Goal: Information Seeking & Learning: Learn about a topic

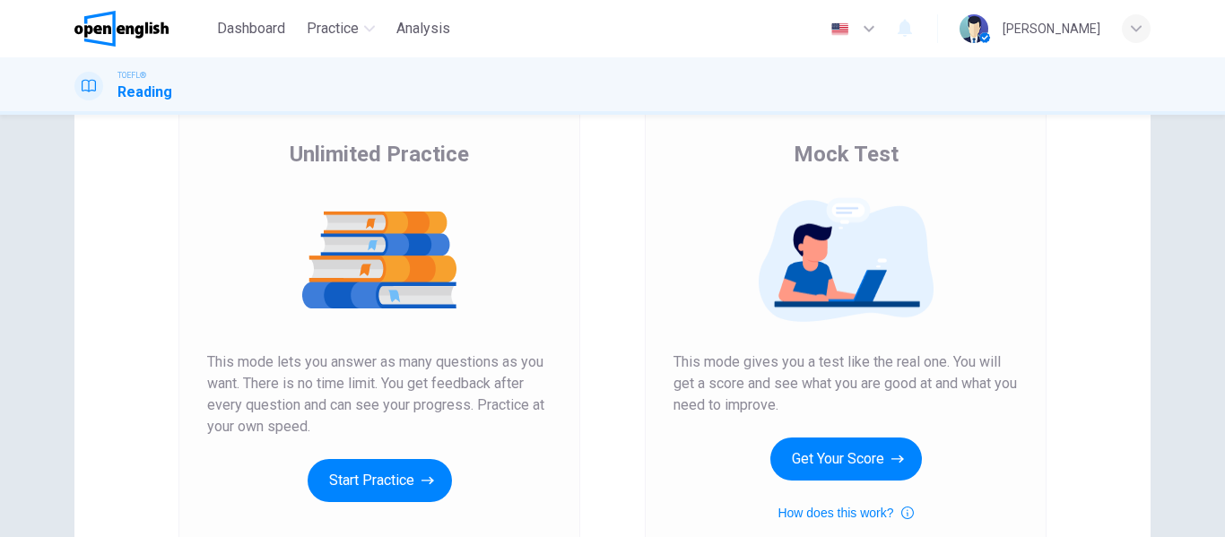
scroll to position [128, 0]
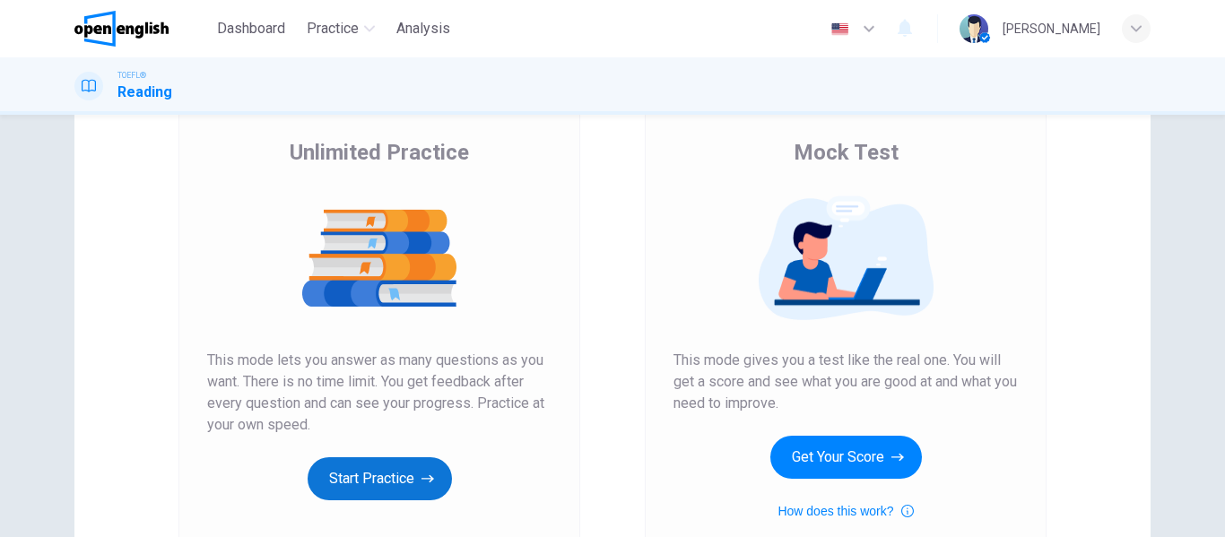
click at [362, 490] on button "Start Practice" at bounding box center [380, 479] width 144 height 43
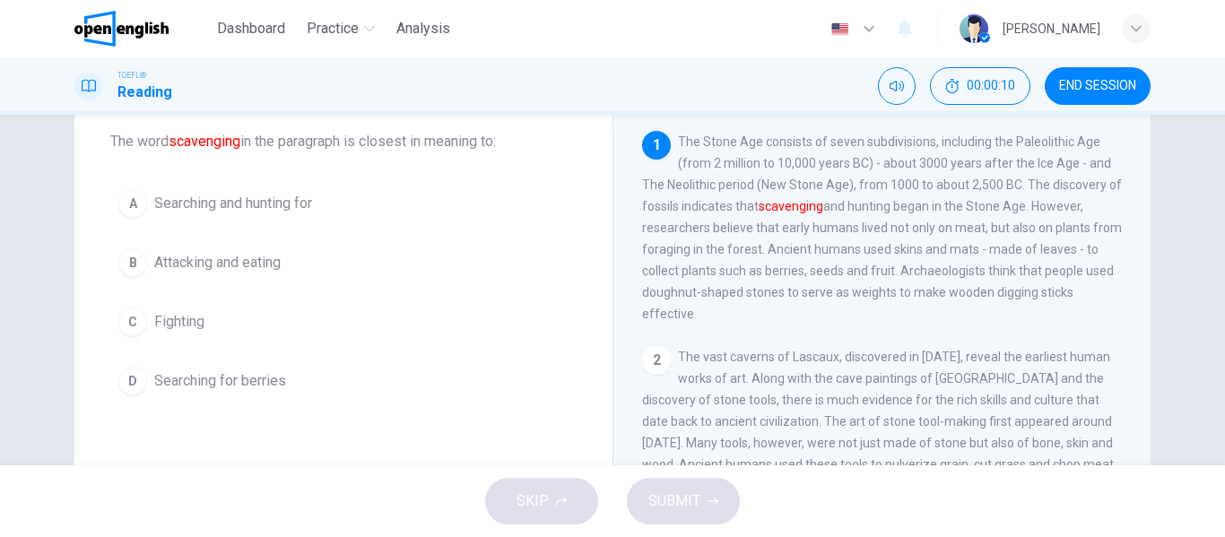
scroll to position [102, 0]
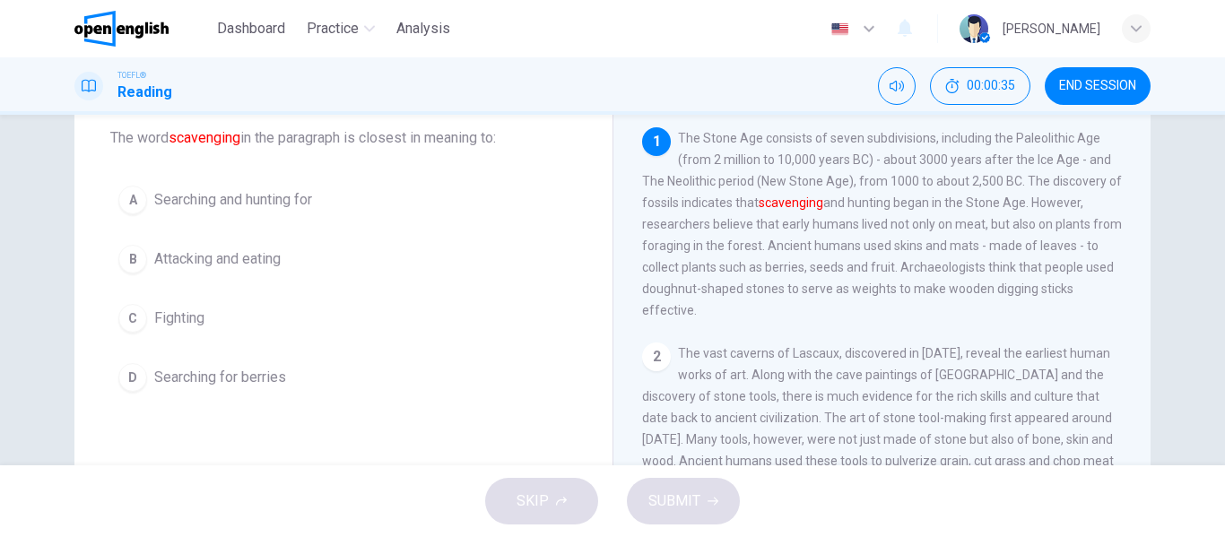
click at [225, 386] on span "Searching for berries" at bounding box center [220, 378] width 132 height 22
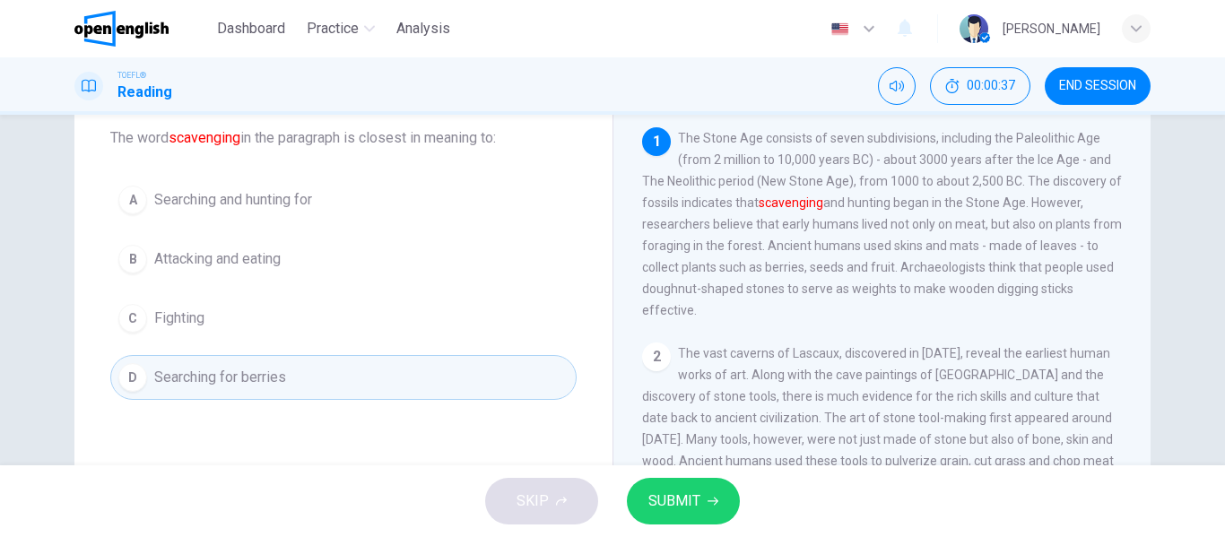
click at [708, 499] on icon "button" at bounding box center [713, 501] width 11 height 11
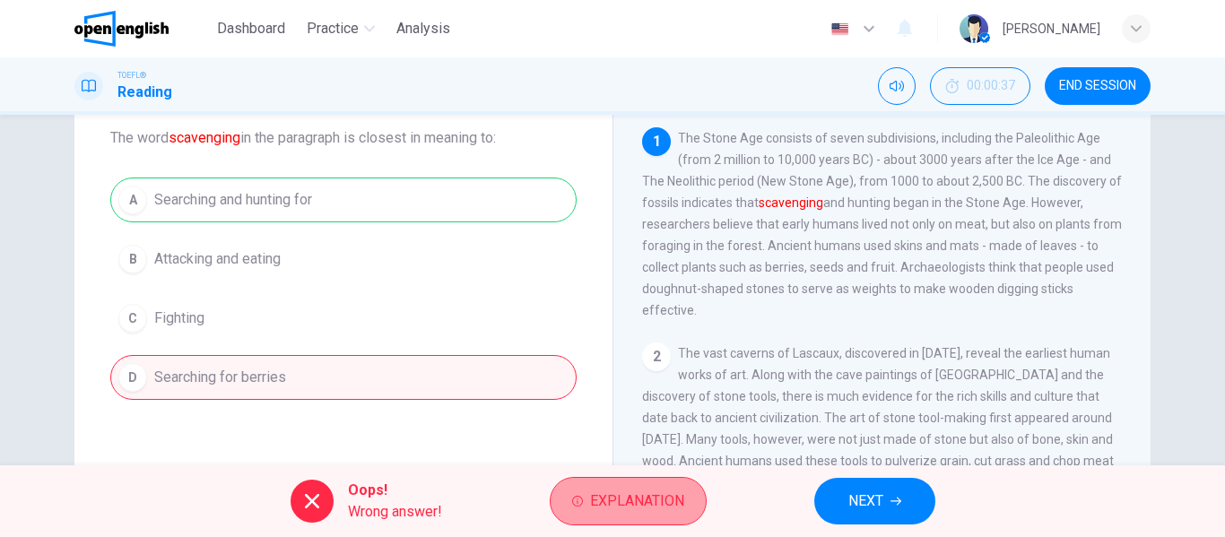
click at [647, 480] on button "Explanation" at bounding box center [628, 501] width 157 height 48
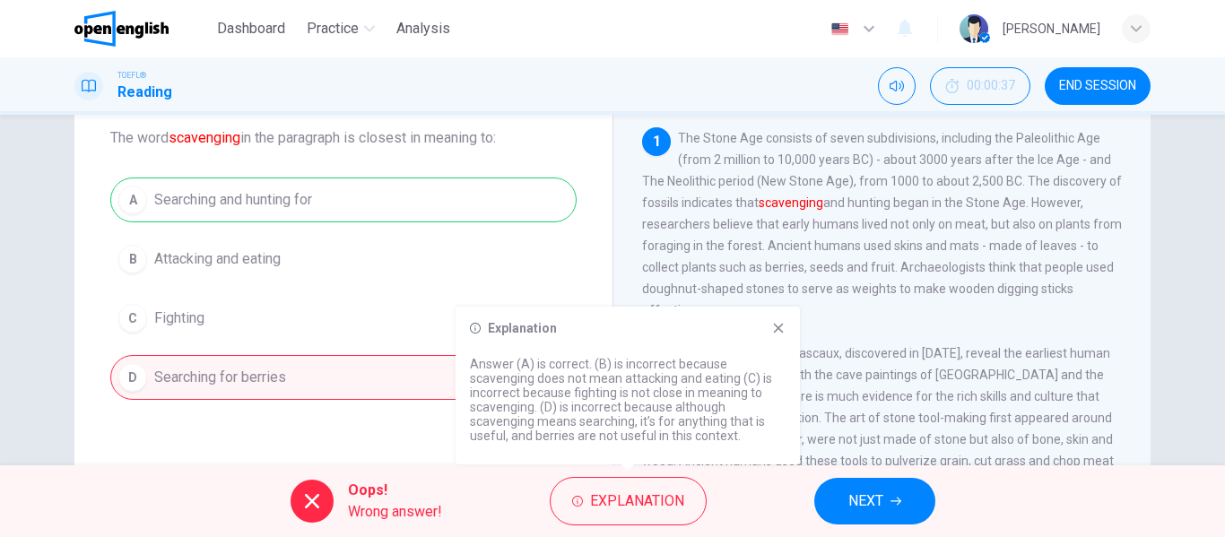
click at [880, 514] on button "NEXT" at bounding box center [875, 501] width 121 height 47
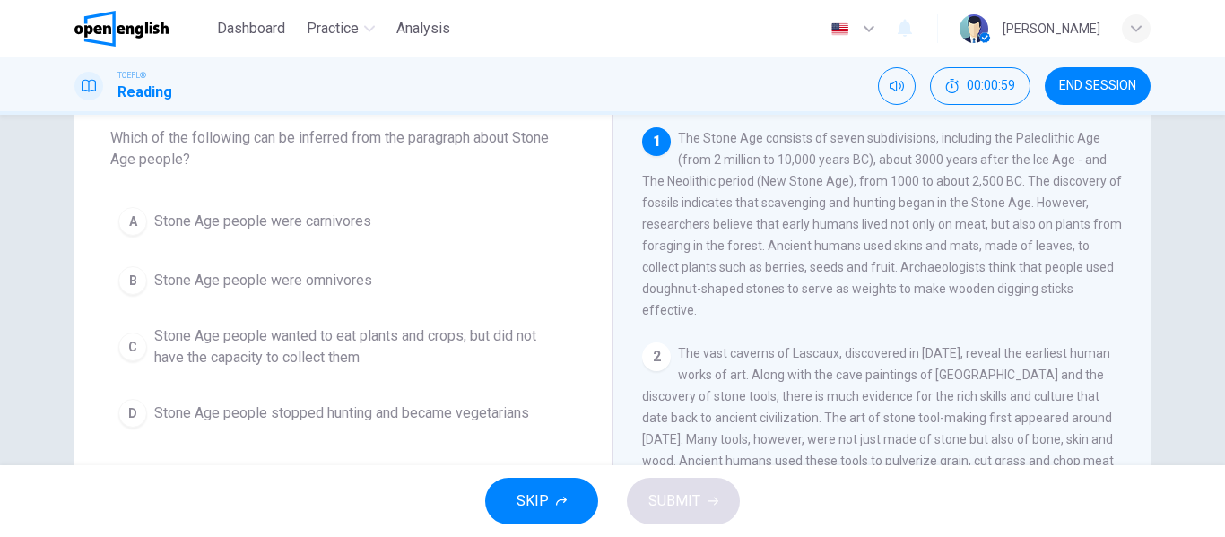
click at [291, 285] on span "Stone Age people were omnivores" at bounding box center [263, 281] width 218 height 22
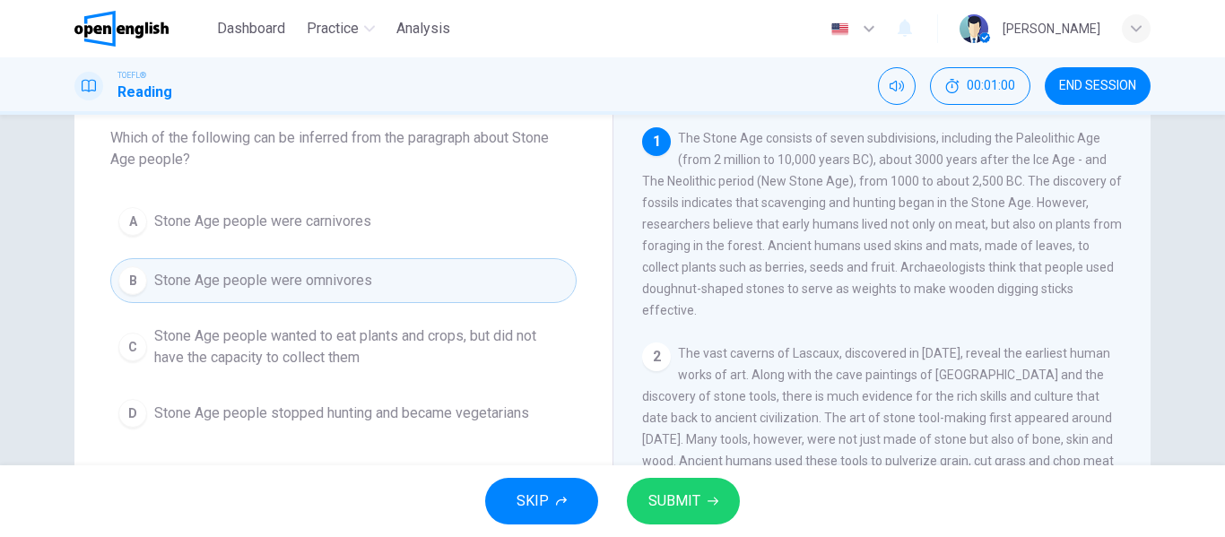
click at [716, 509] on button "SUBMIT" at bounding box center [683, 501] width 113 height 47
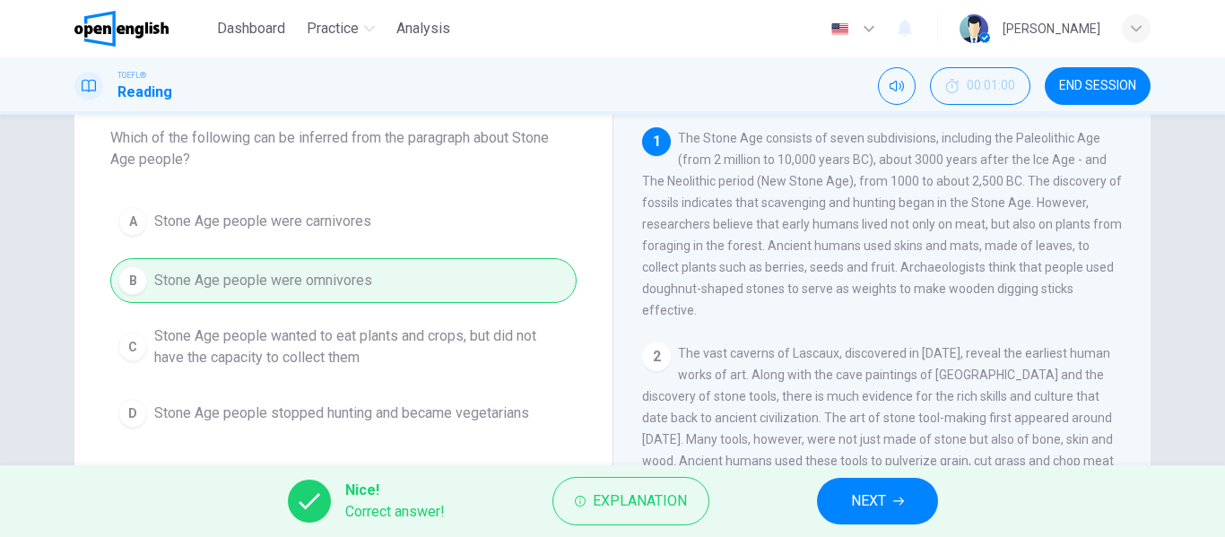
click at [889, 489] on button "NEXT" at bounding box center [877, 501] width 121 height 47
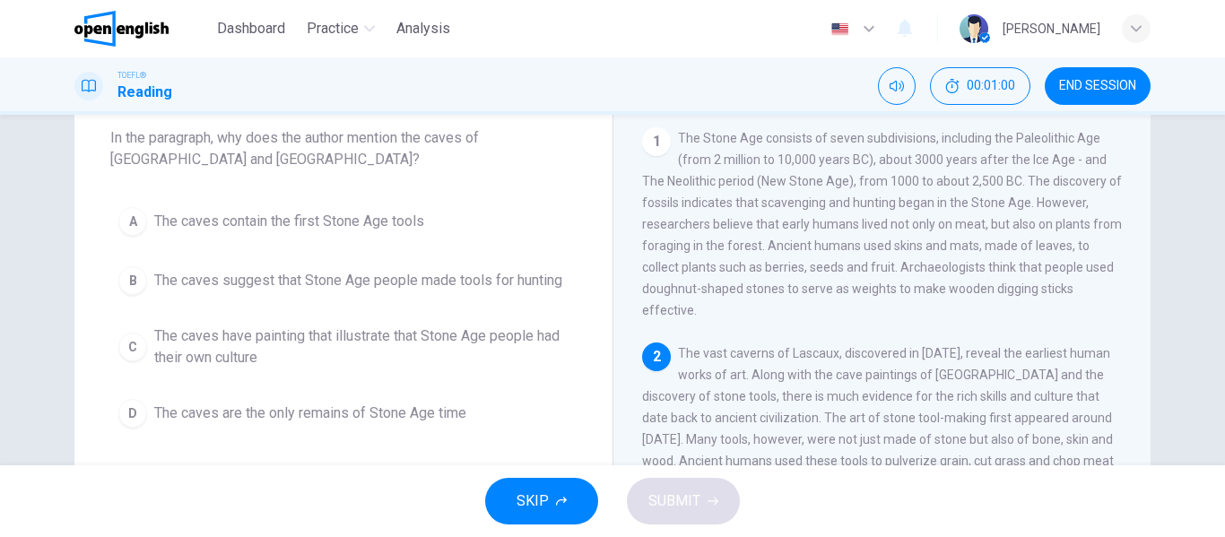
scroll to position [44, 0]
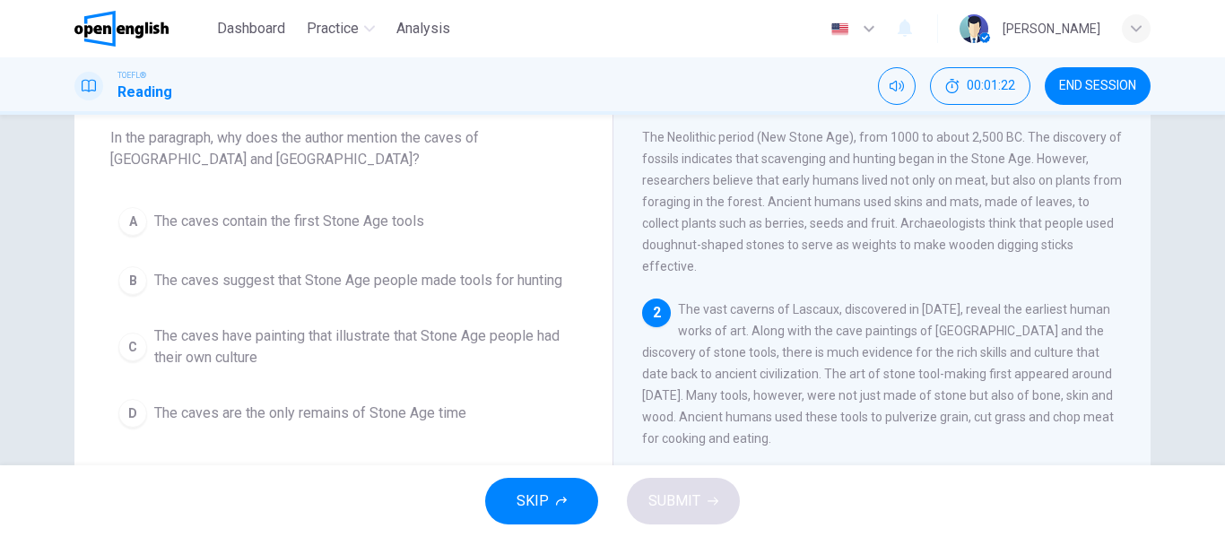
click at [498, 348] on span "The caves have painting that illustrate that Stone Age people had their own cul…" at bounding box center [361, 347] width 414 height 43
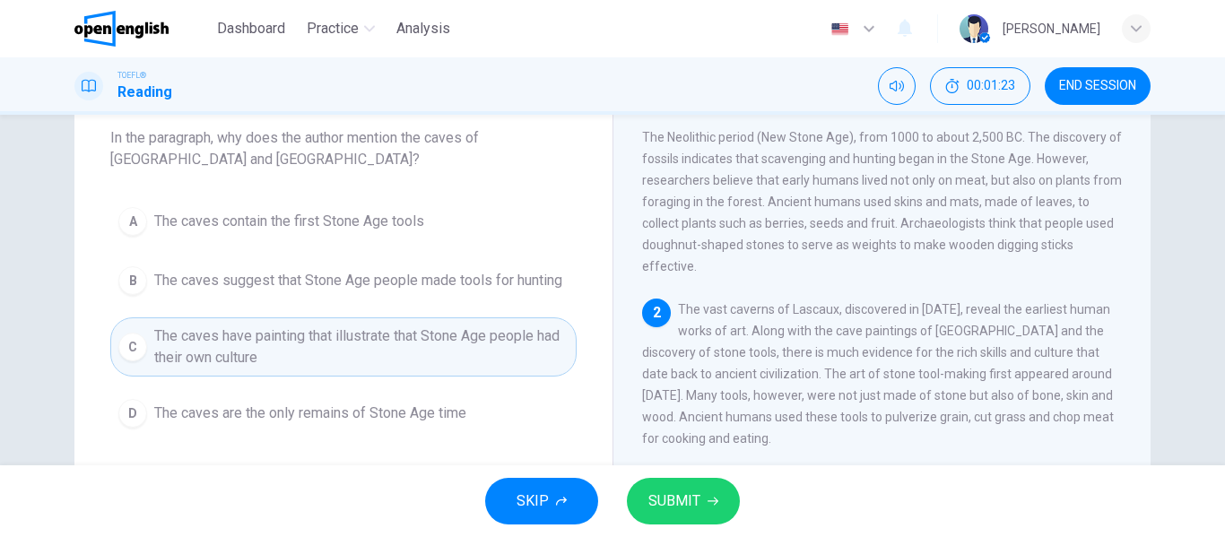
click at [693, 501] on span "SUBMIT" at bounding box center [675, 501] width 52 height 25
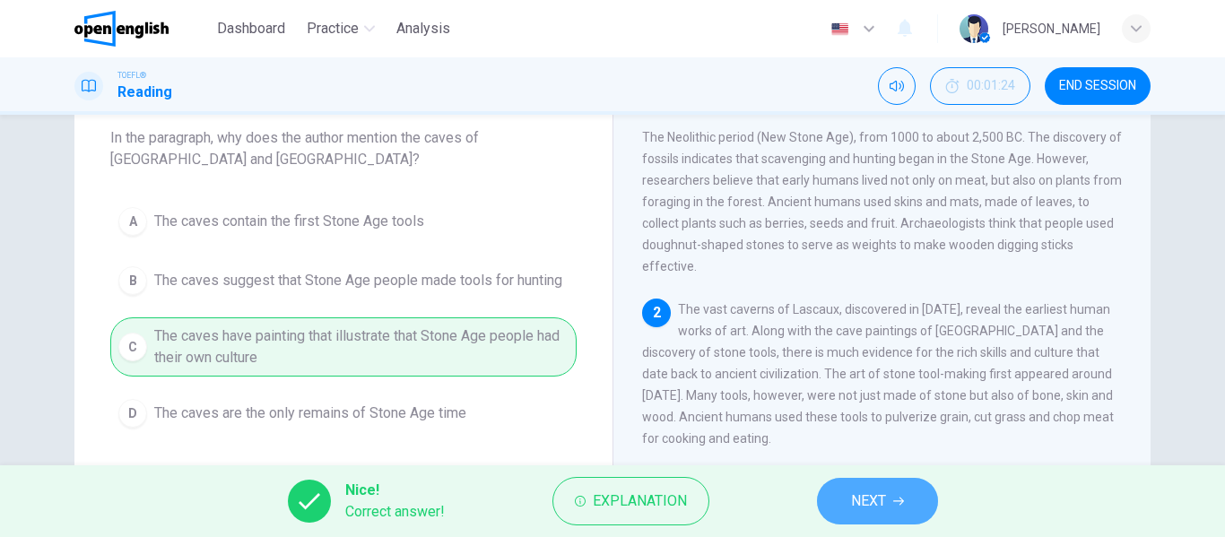
click at [861, 505] on span "NEXT" at bounding box center [868, 501] width 35 height 25
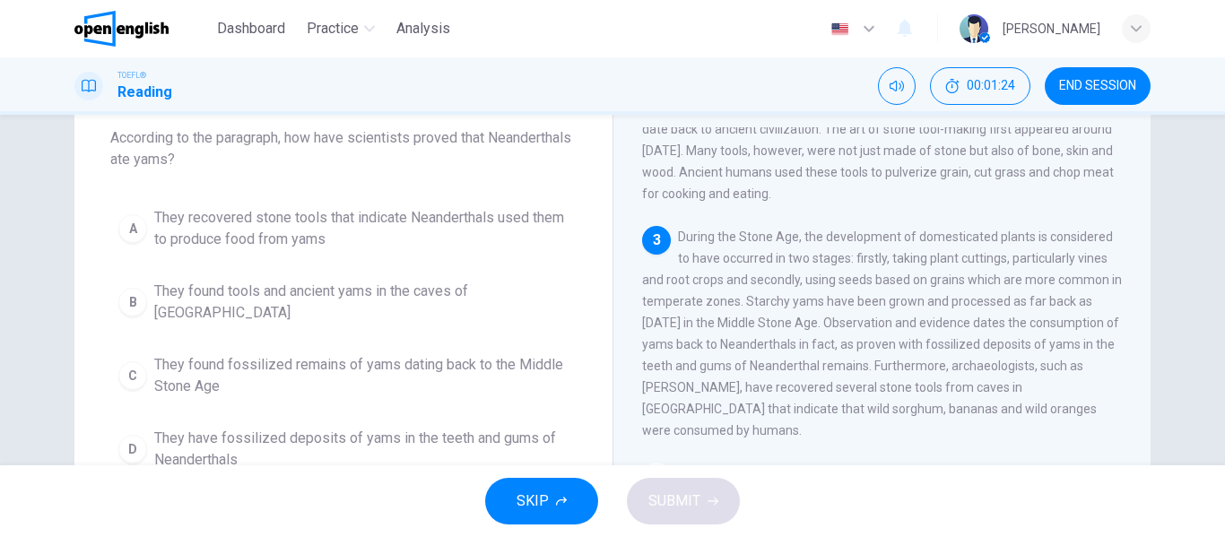
scroll to position [290, 0]
click at [229, 449] on span "They have fossilized deposits of yams in the teeth and gums of Neanderthals" at bounding box center [361, 449] width 414 height 43
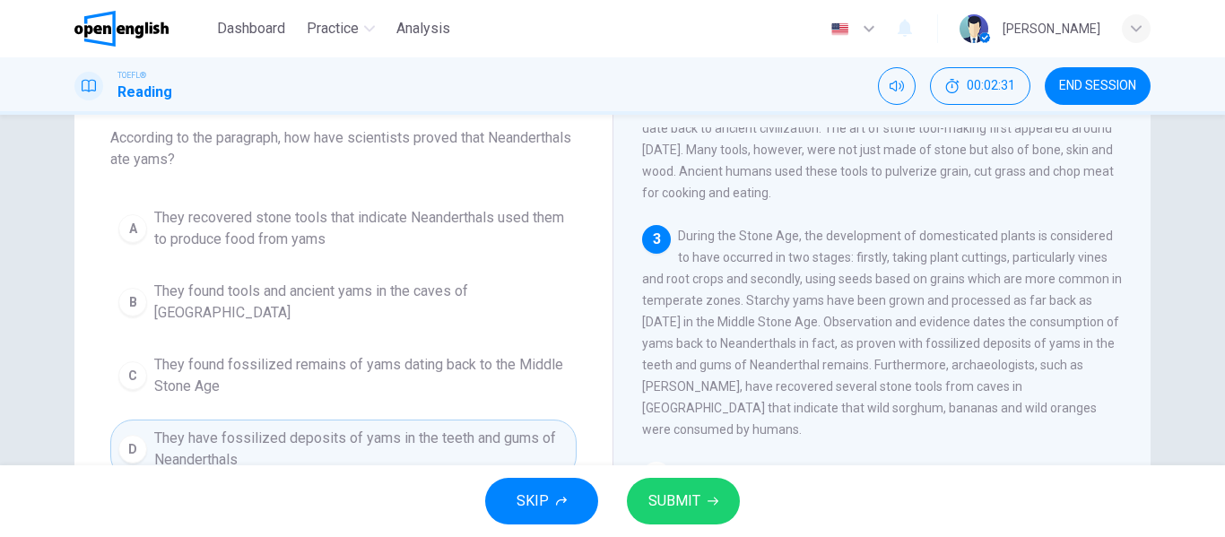
click at [667, 488] on button "SUBMIT" at bounding box center [683, 501] width 113 height 47
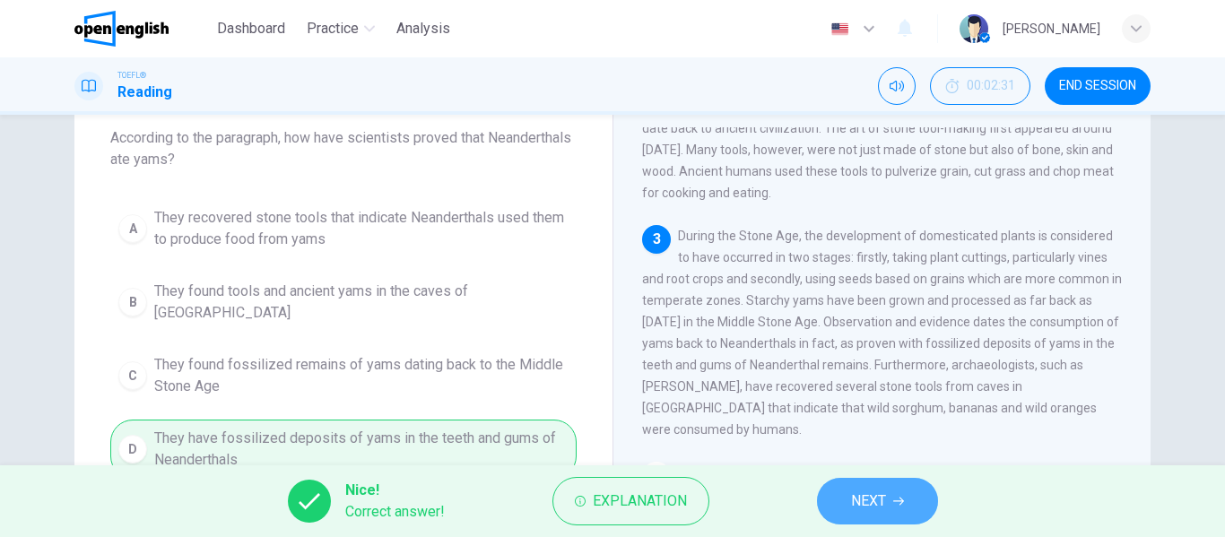
click at [867, 519] on button "NEXT" at bounding box center [877, 501] width 121 height 47
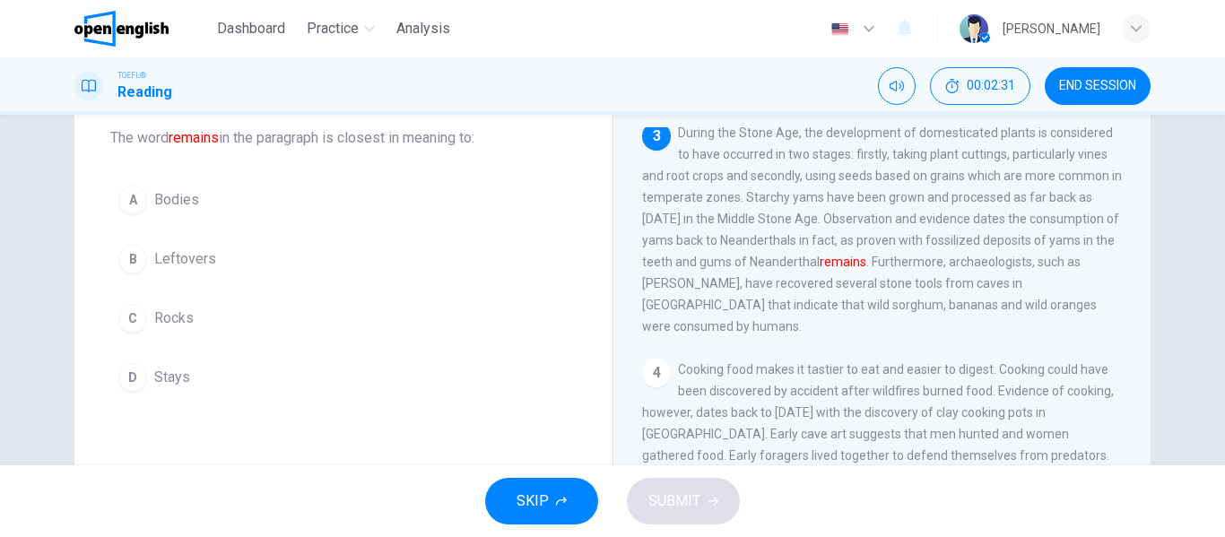
scroll to position [402, 0]
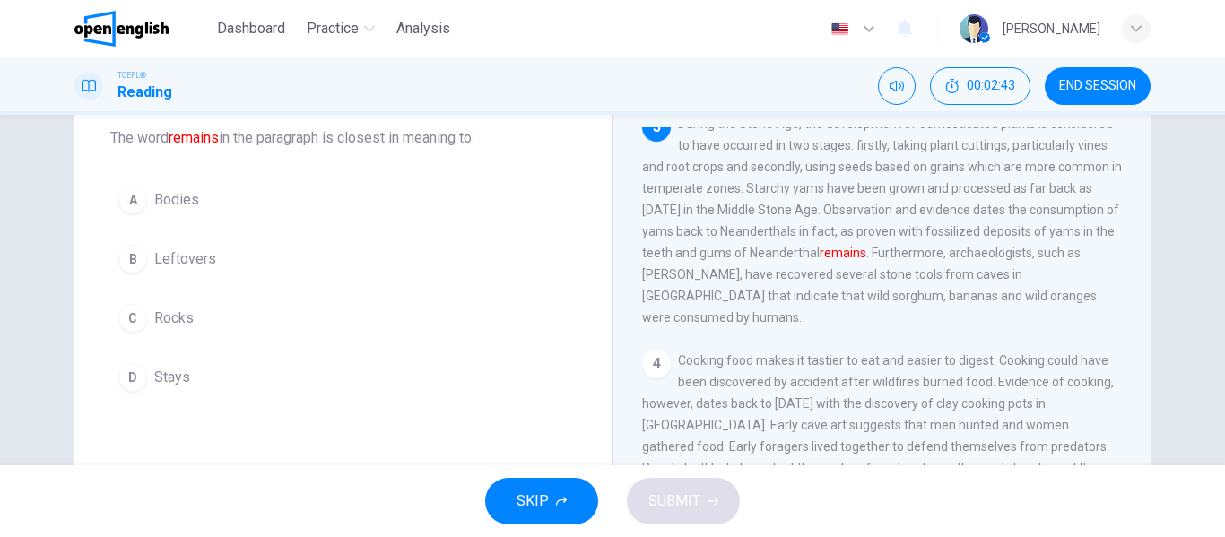
click at [169, 196] on span "Bodies" at bounding box center [176, 200] width 45 height 22
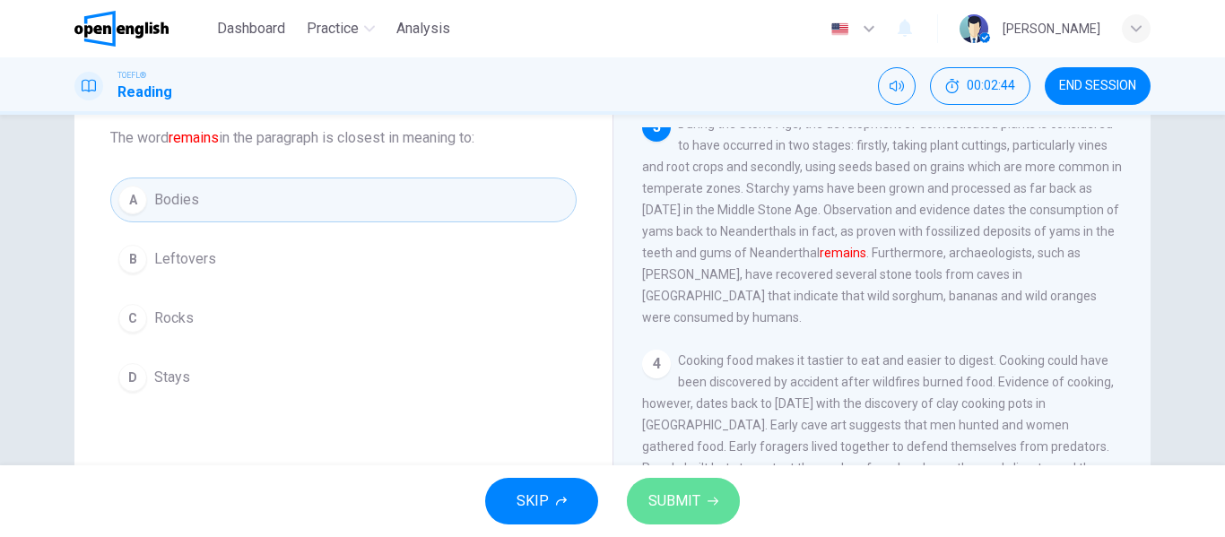
click at [663, 494] on span "SUBMIT" at bounding box center [675, 501] width 52 height 25
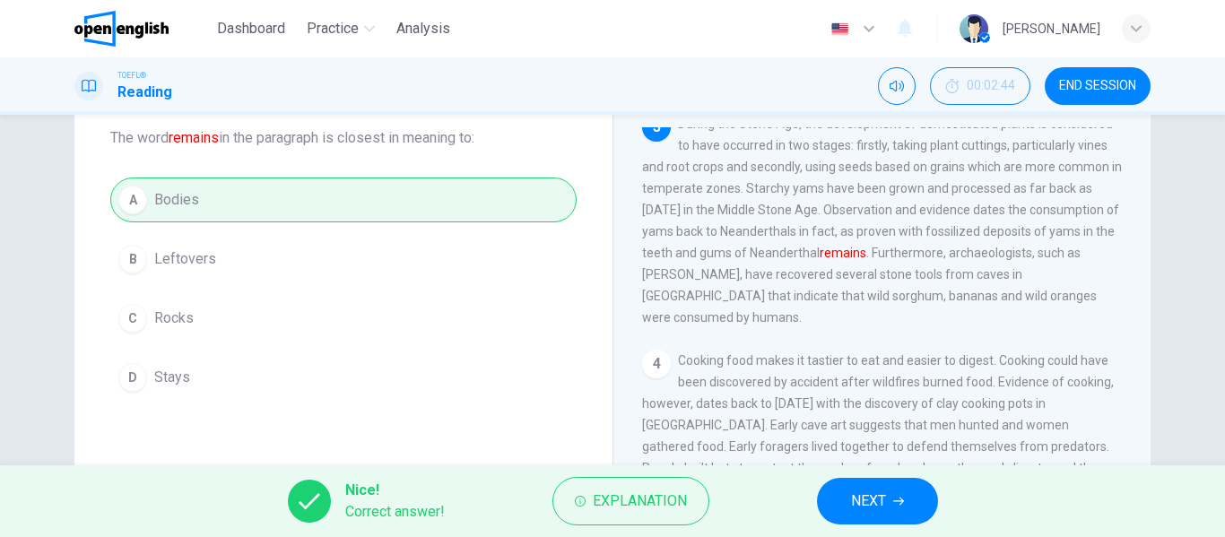
click at [842, 499] on button "NEXT" at bounding box center [877, 501] width 121 height 47
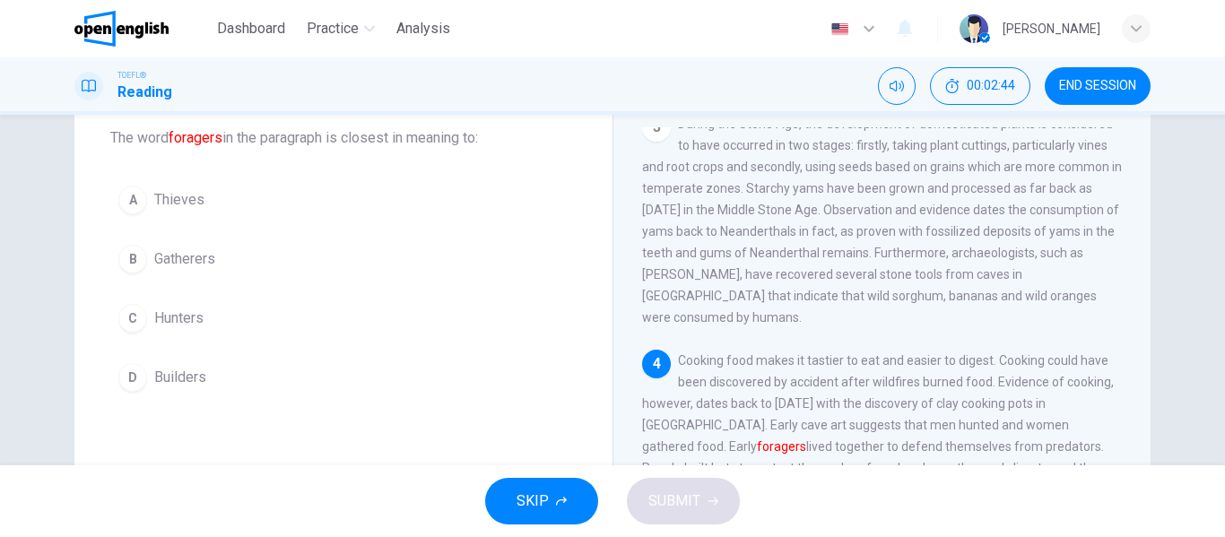
scroll to position [513, 0]
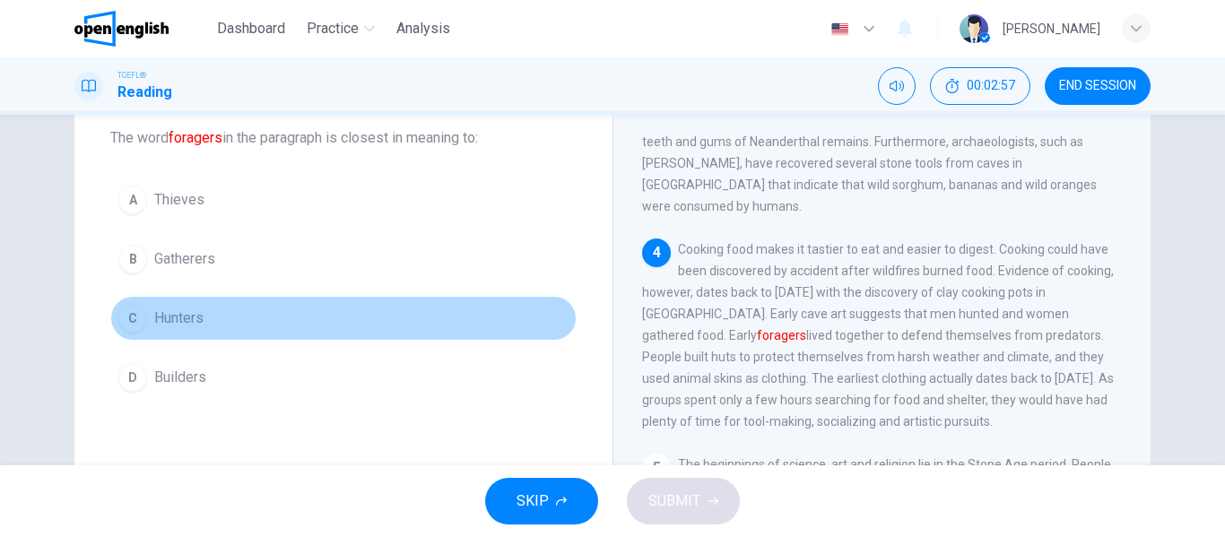
click at [194, 316] on span "Hunters" at bounding box center [178, 319] width 49 height 22
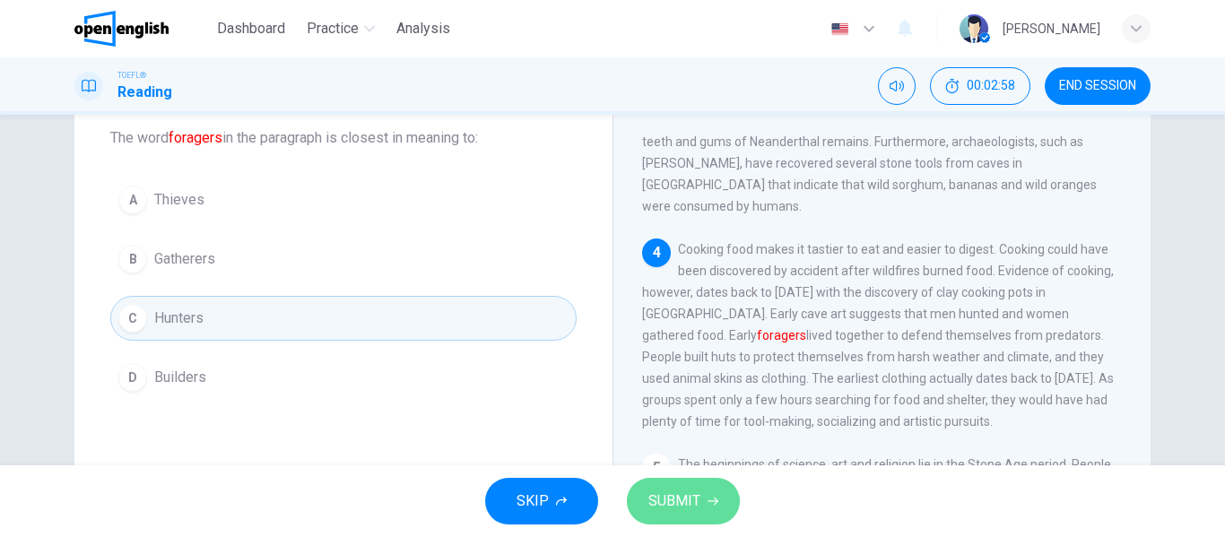
click at [658, 503] on span "SUBMIT" at bounding box center [675, 501] width 52 height 25
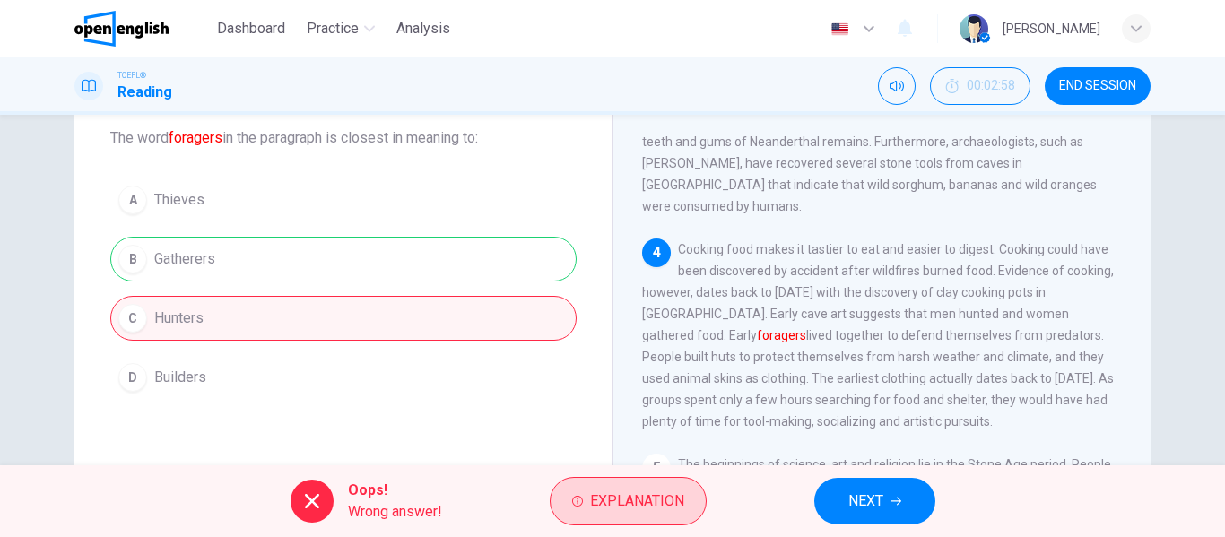
click at [569, 508] on button "Explanation" at bounding box center [628, 501] width 157 height 48
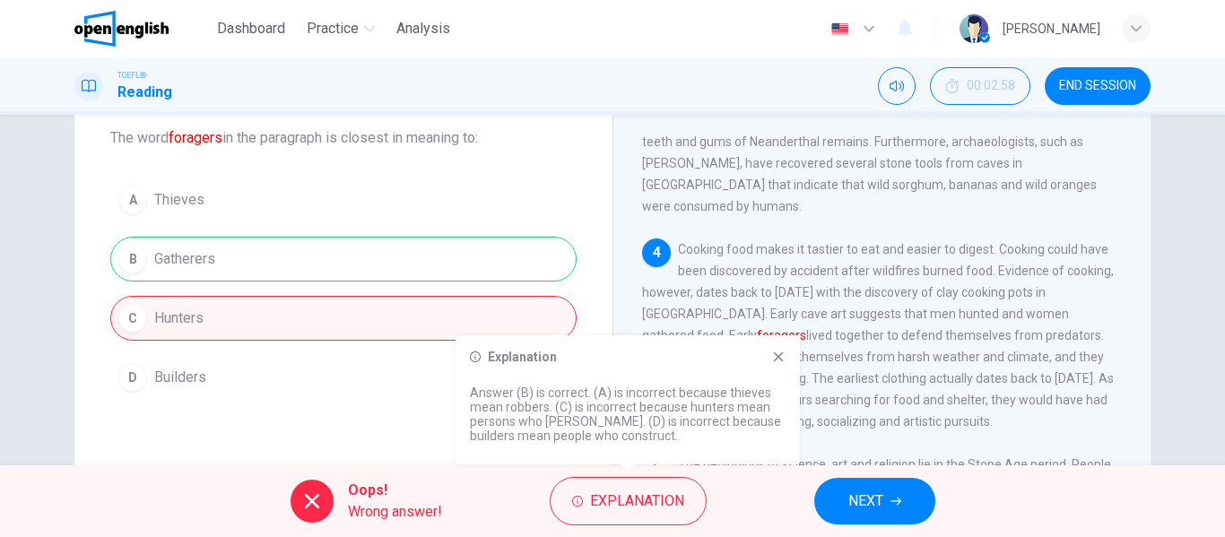
click at [876, 515] on button "NEXT" at bounding box center [875, 501] width 121 height 47
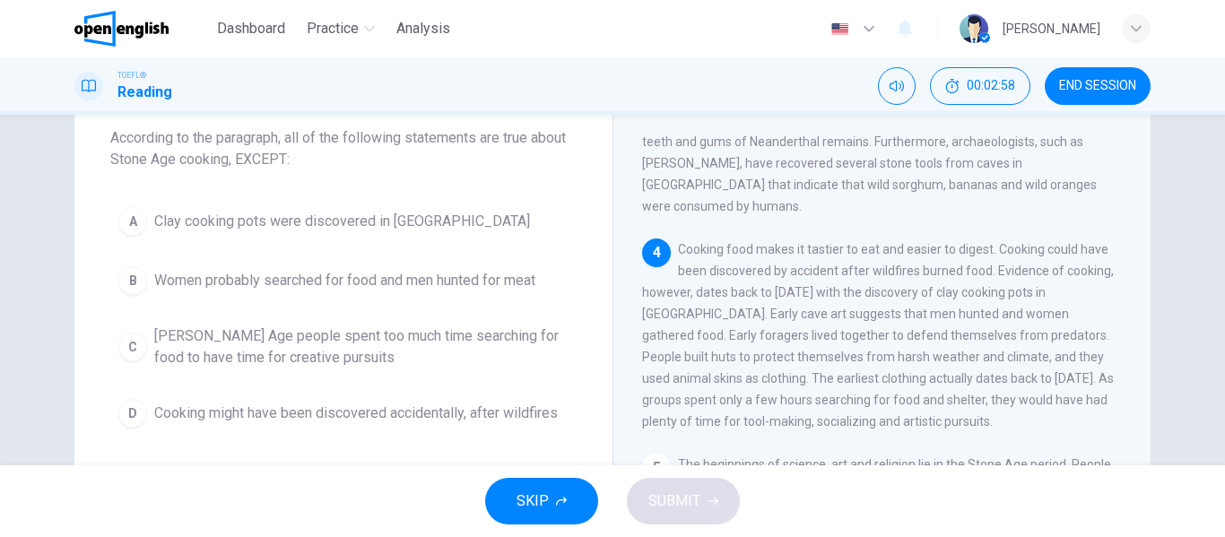
scroll to position [645, 0]
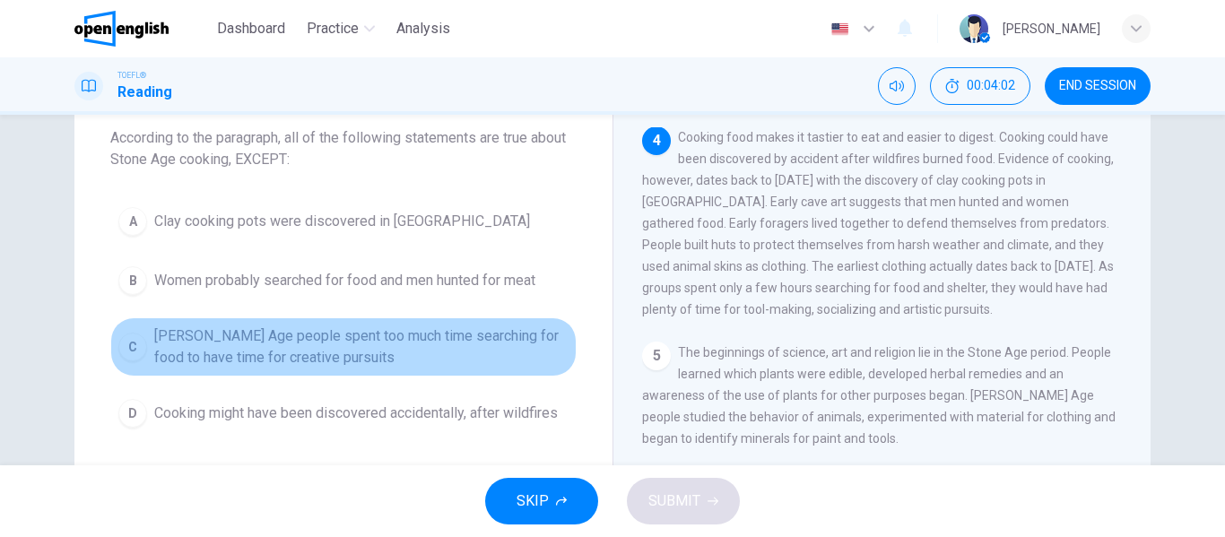
click at [413, 362] on span "[PERSON_NAME] Age people spent too much time searching for food to have time fo…" at bounding box center [361, 347] width 414 height 43
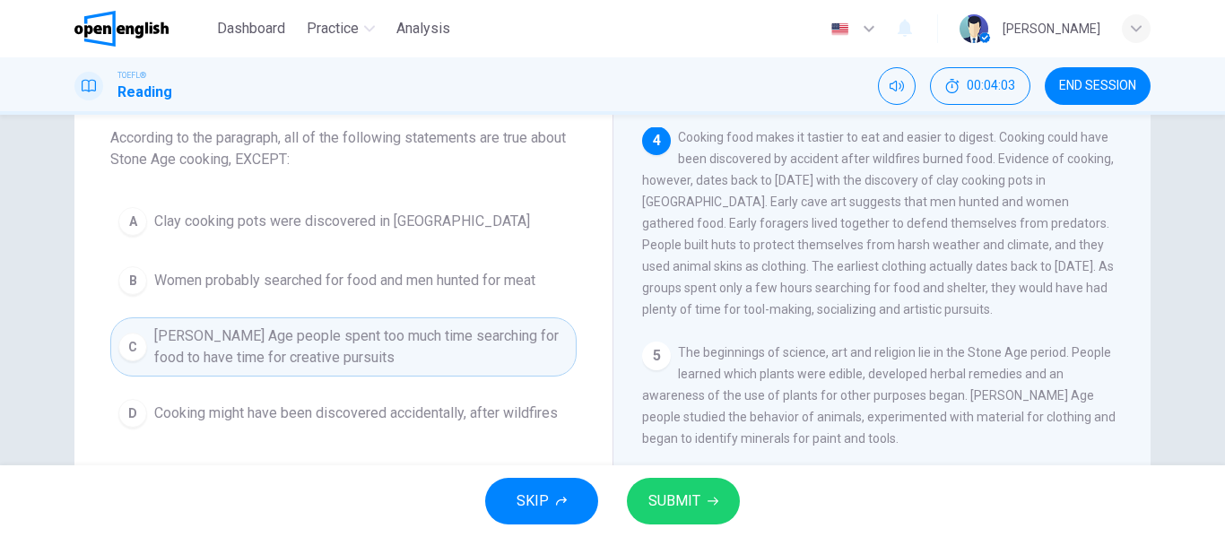
click at [679, 484] on button "SUBMIT" at bounding box center [683, 501] width 113 height 47
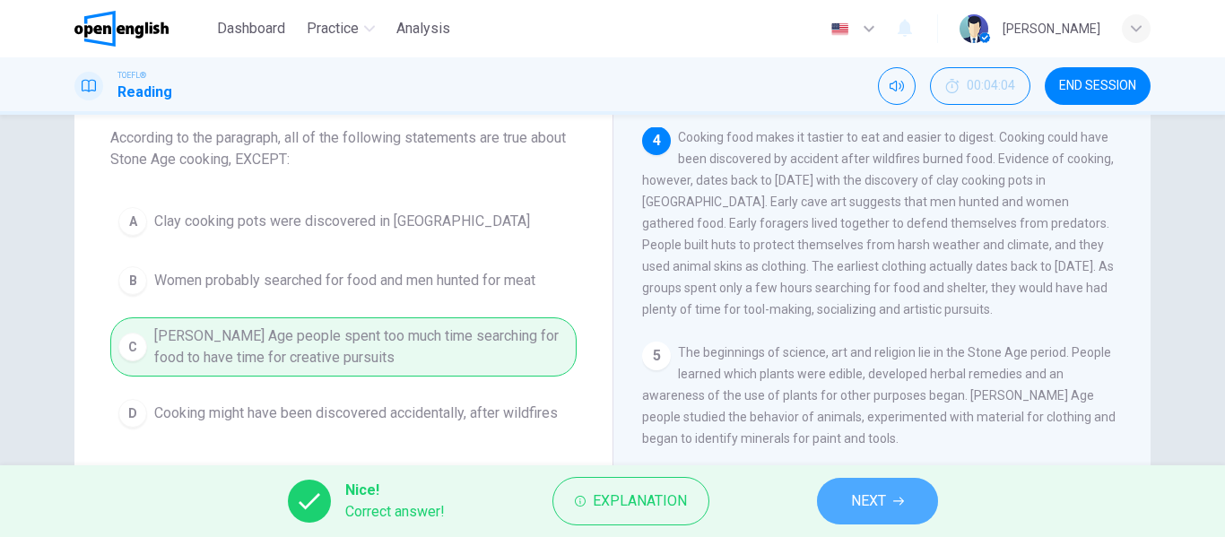
click at [856, 510] on span "NEXT" at bounding box center [868, 501] width 35 height 25
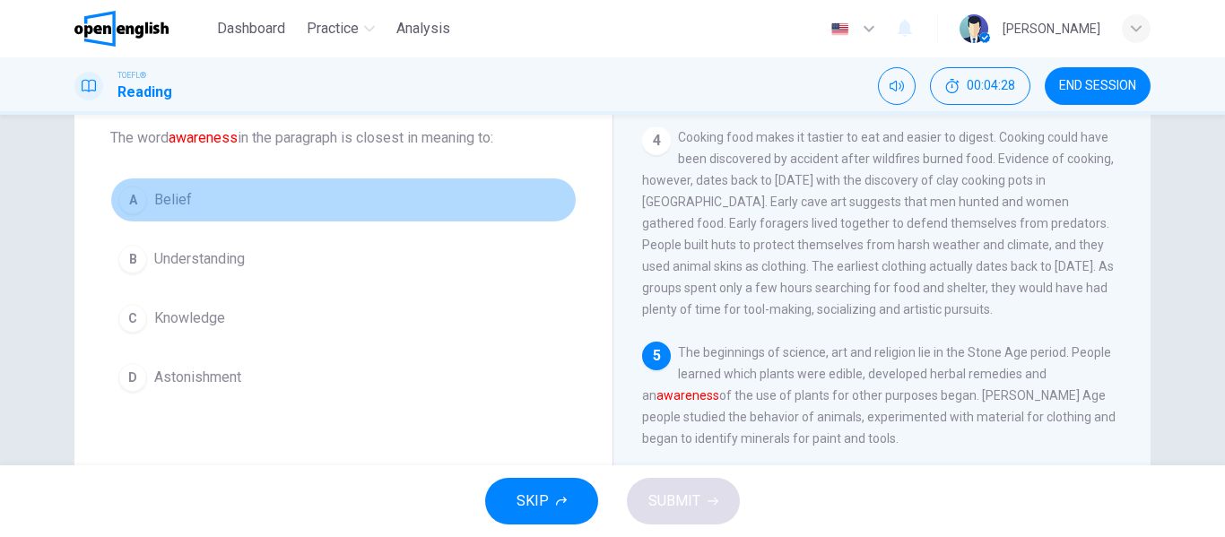
click at [159, 203] on span "Belief" at bounding box center [173, 200] width 38 height 22
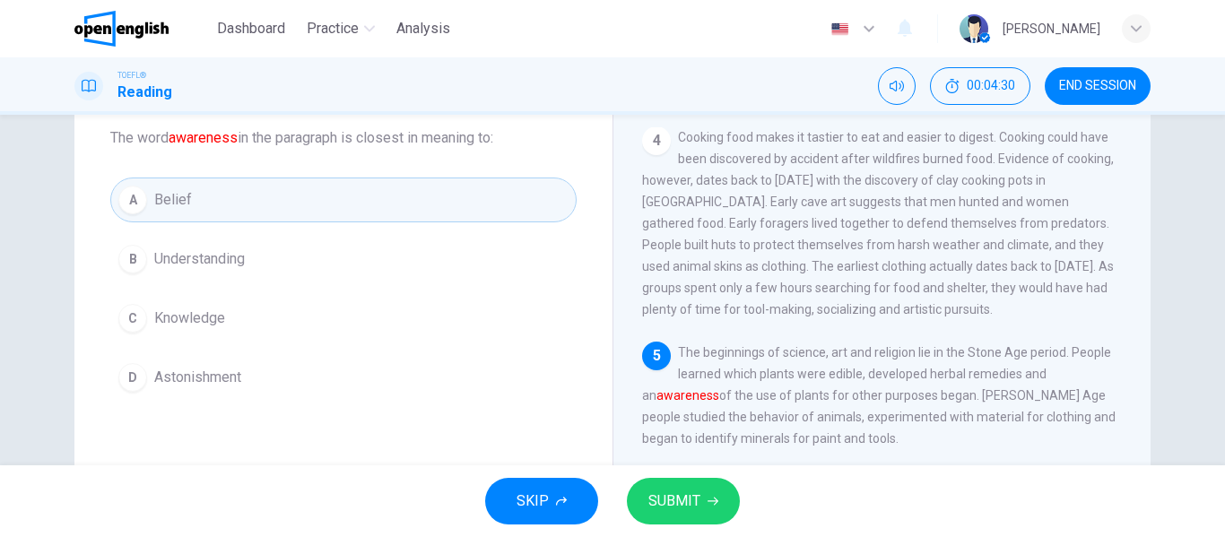
click at [373, 244] on button "B Understanding" at bounding box center [343, 259] width 466 height 45
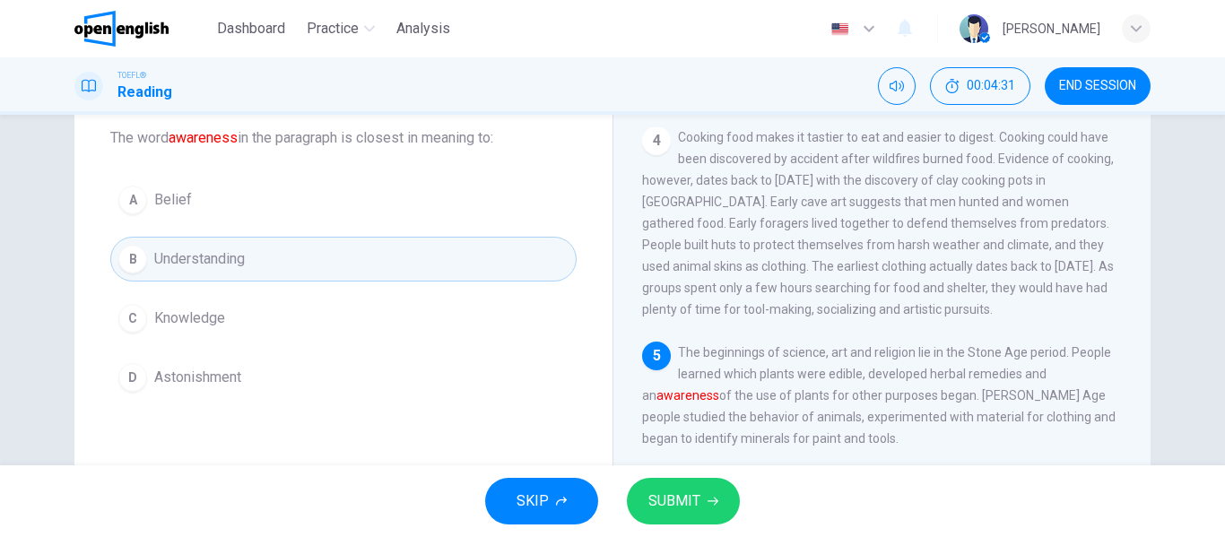
click at [661, 490] on span "SUBMIT" at bounding box center [675, 501] width 52 height 25
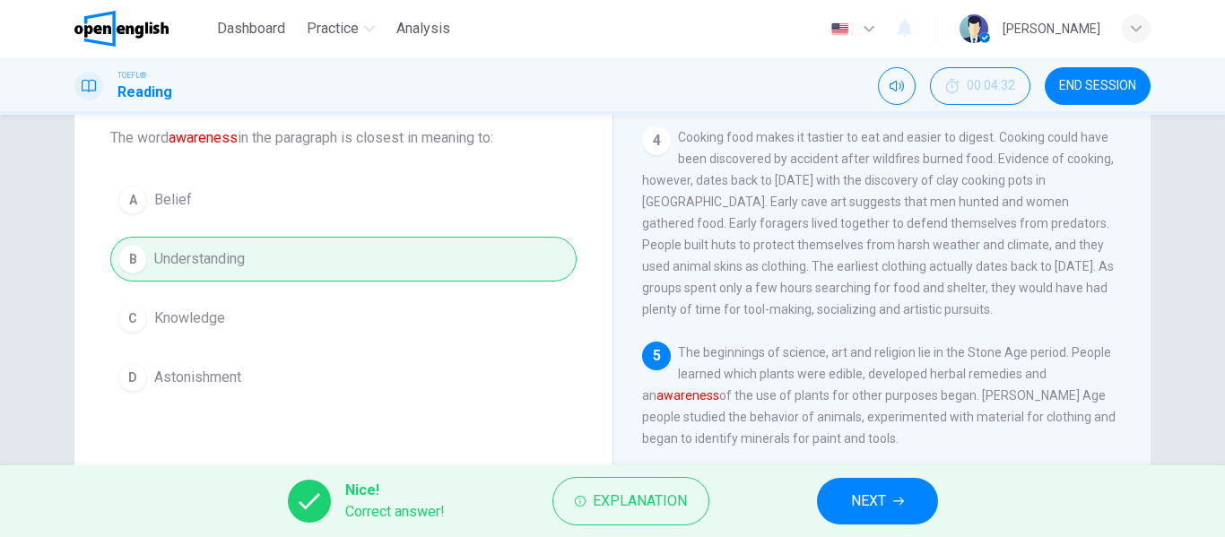
click at [1057, 81] on button "END SESSION" at bounding box center [1098, 86] width 106 height 38
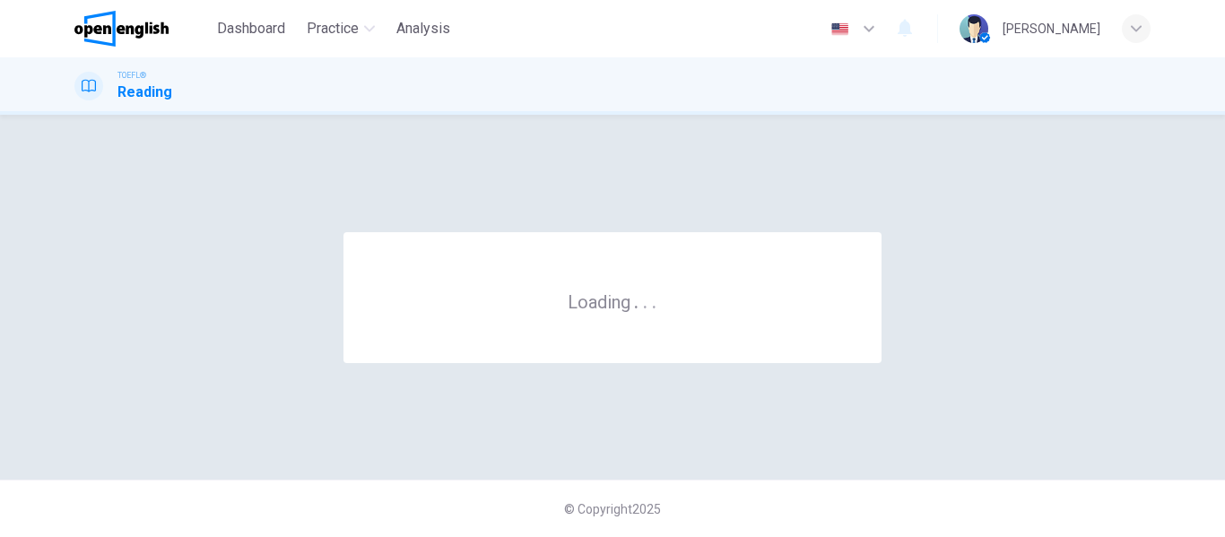
scroll to position [0, 0]
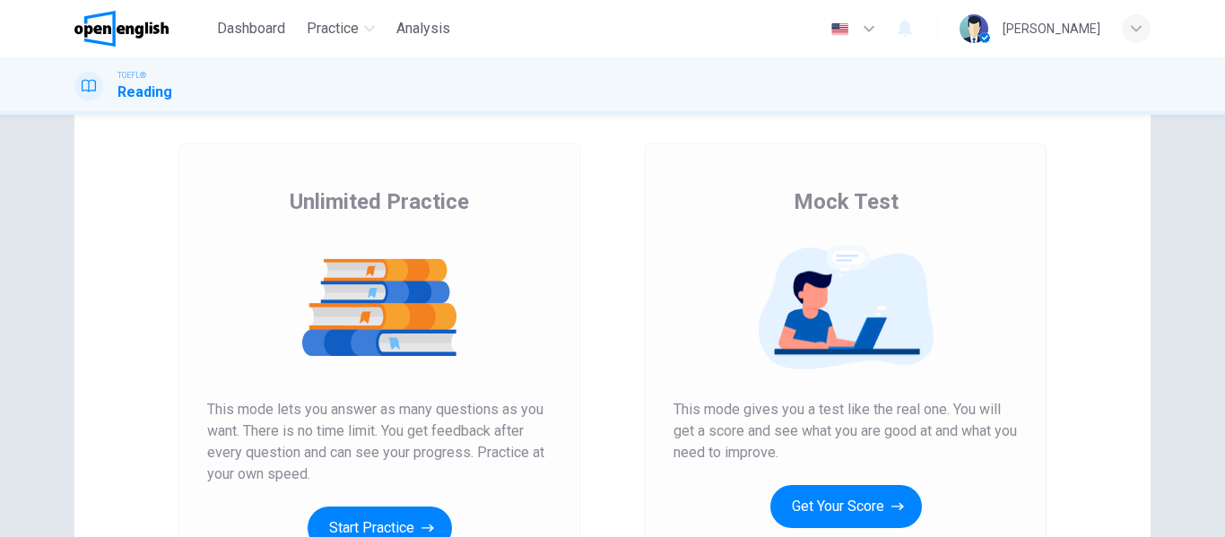
scroll to position [54, 0]
